Goal: Browse casually

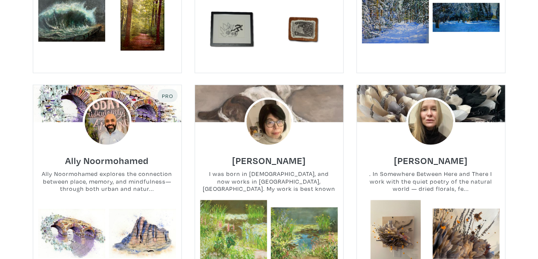
scroll to position [337, 0]
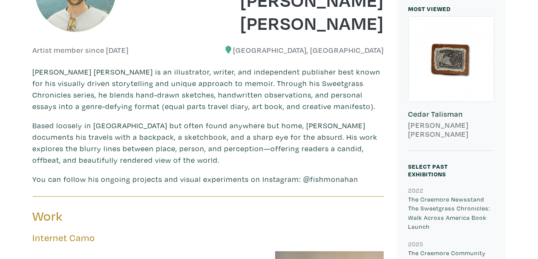
scroll to position [473, 0]
